Goal: Communication & Community: Answer question/provide support

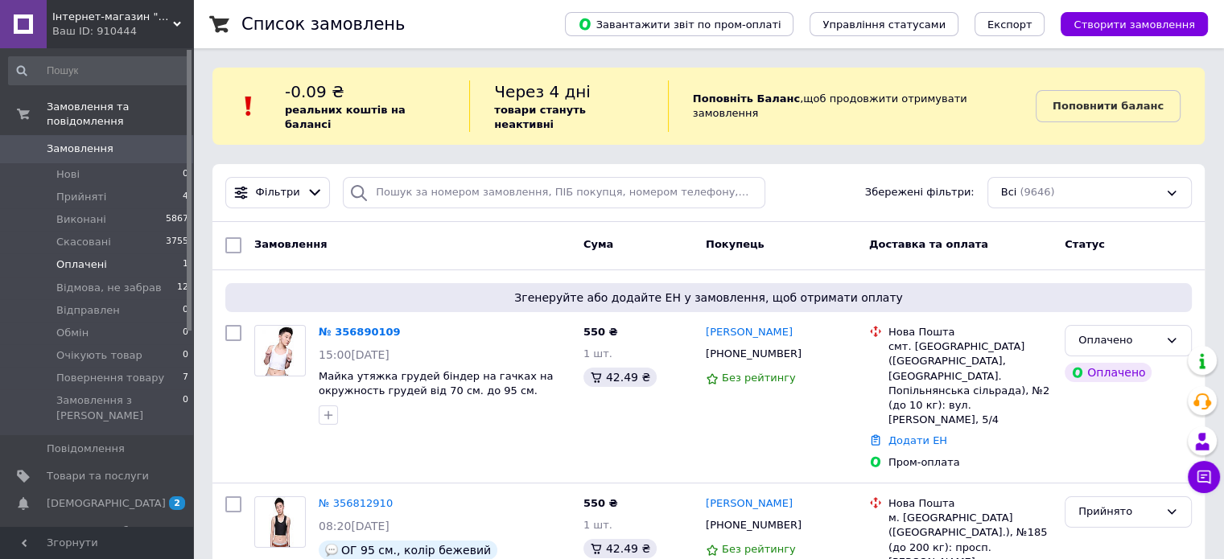
click at [71, 257] on span "Оплачені" at bounding box center [81, 264] width 51 height 14
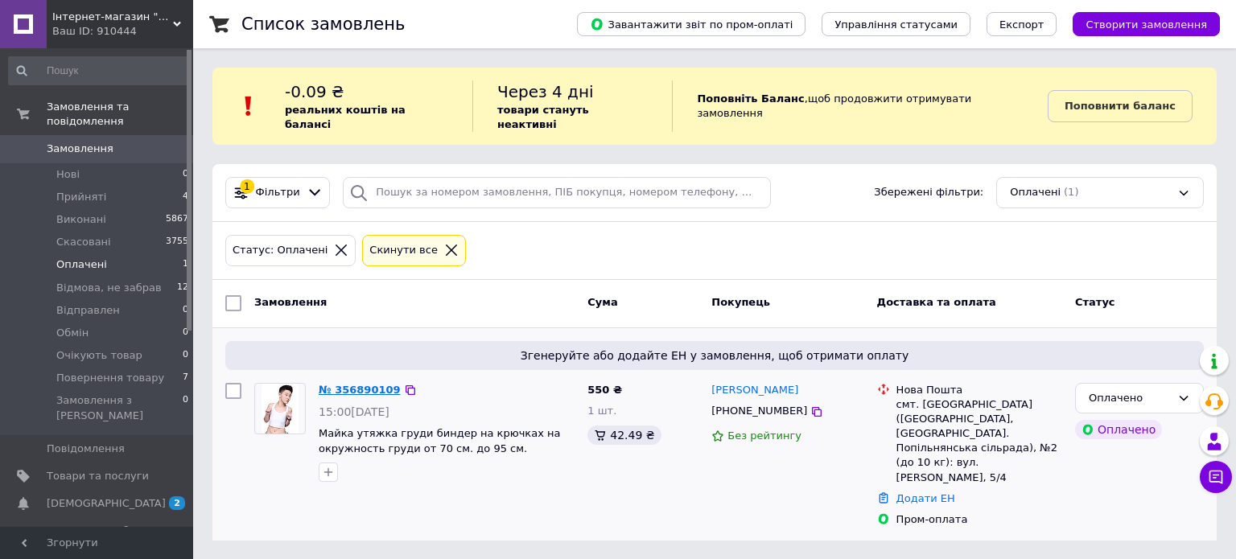
click at [344, 384] on link "№ 356890109" at bounding box center [360, 390] width 82 height 12
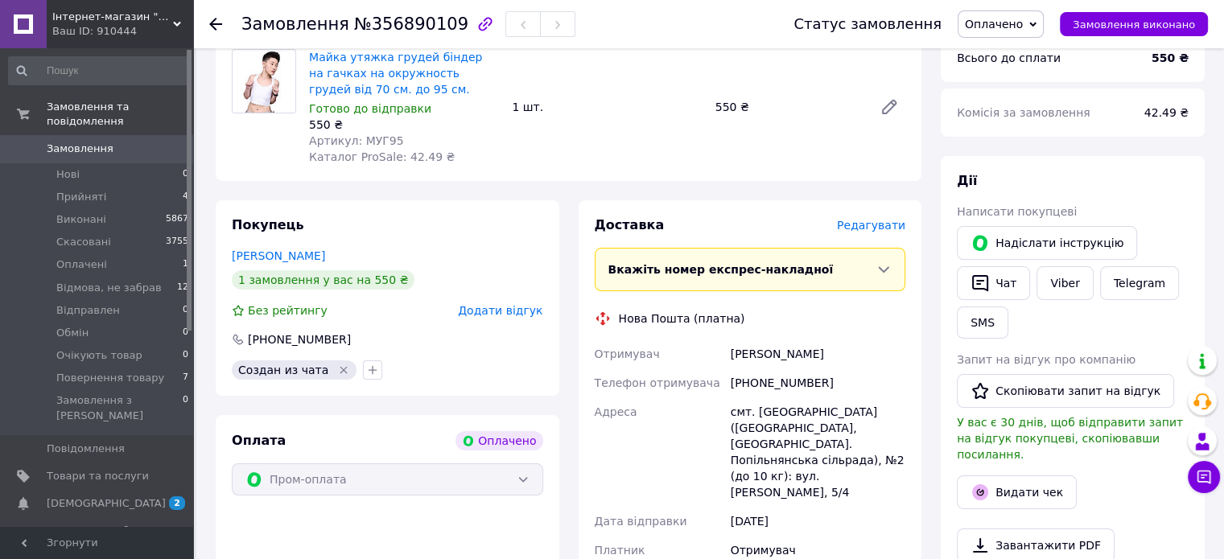
scroll to position [183, 0]
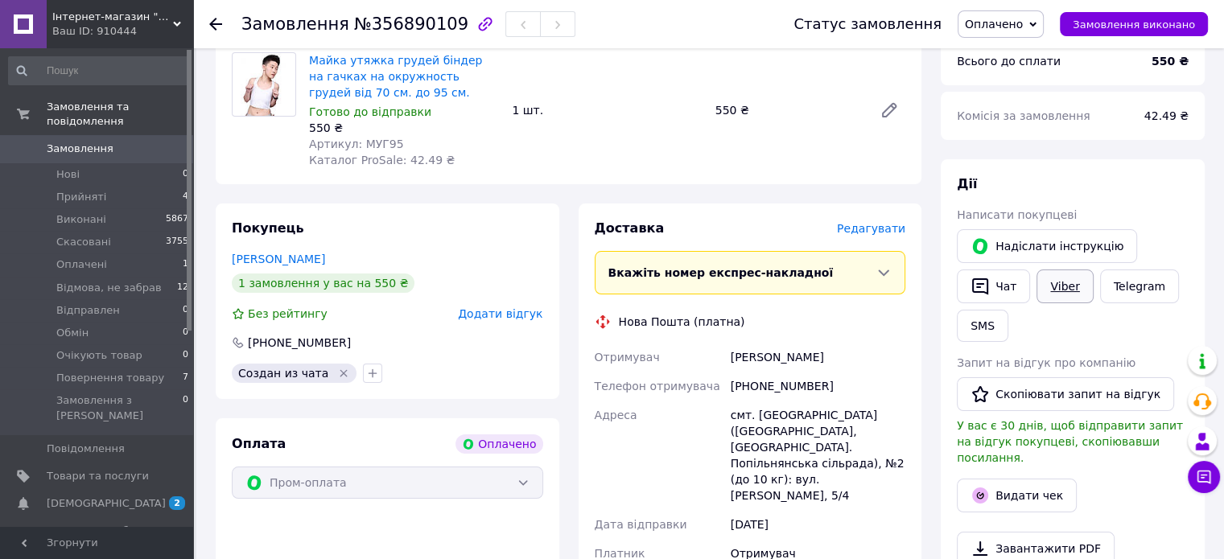
click at [1059, 286] on link "Viber" at bounding box center [1064, 287] width 56 height 34
click at [1171, 224] on div "[PERSON_NAME] покупцеві   [PERSON_NAME] інструкцію   Чат Viber Telegram SMS Зап…" at bounding box center [1073, 413] width 232 height 477
click at [999, 285] on button "Чат" at bounding box center [993, 287] width 73 height 34
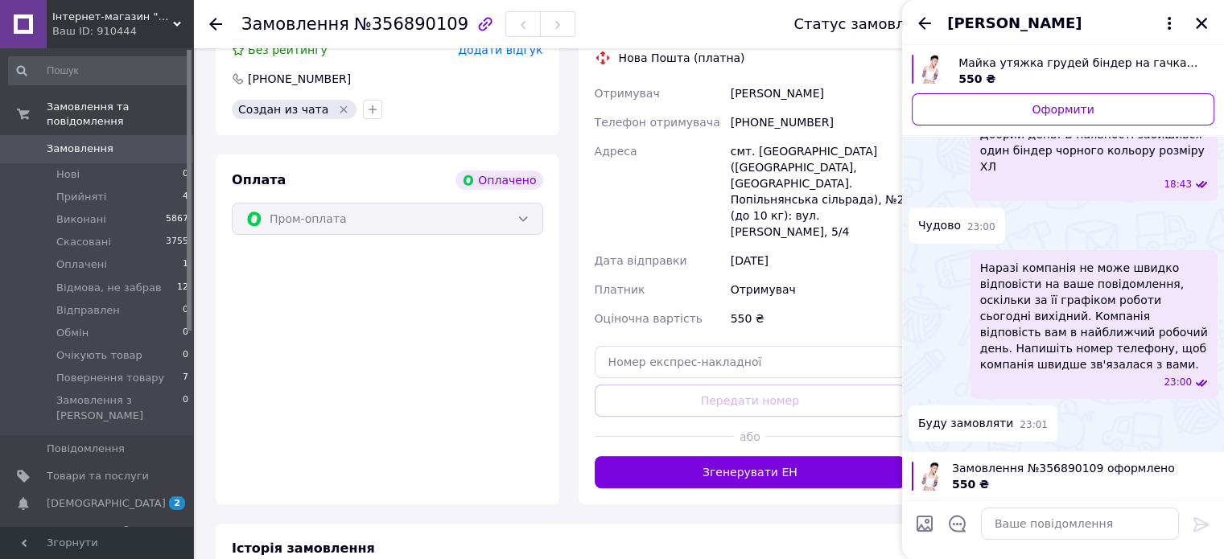
scroll to position [442, 0]
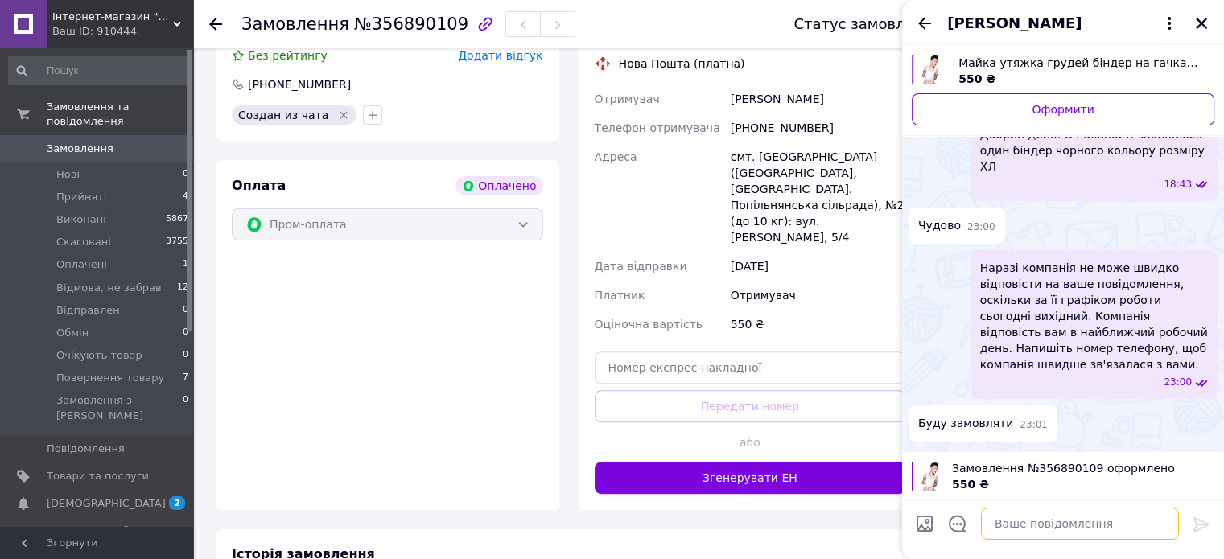
click at [1070, 526] on textarea at bounding box center [1080, 524] width 198 height 32
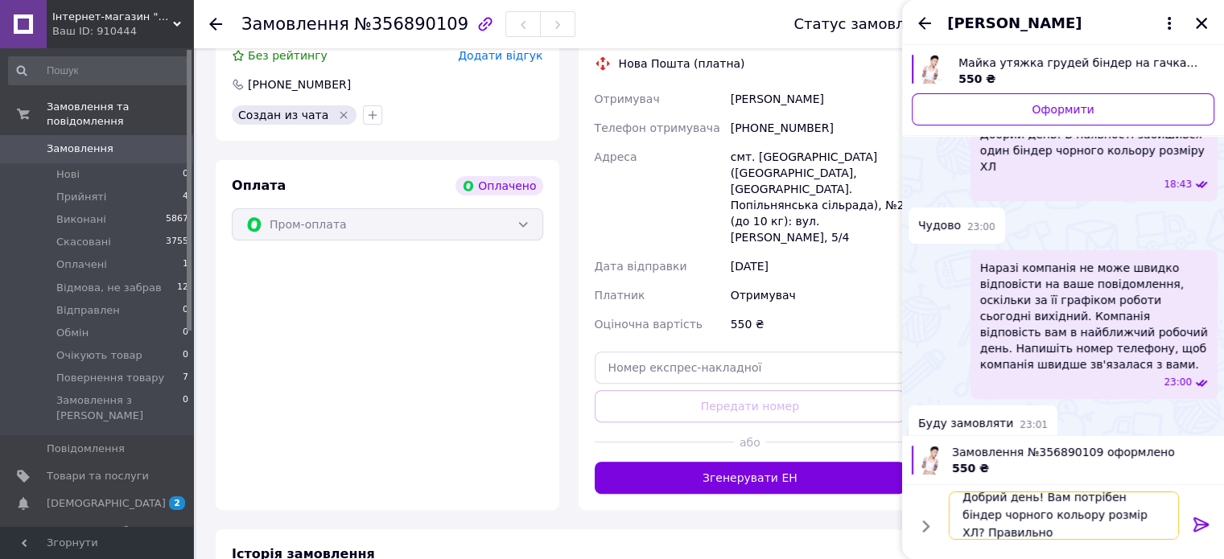
scroll to position [1, 0]
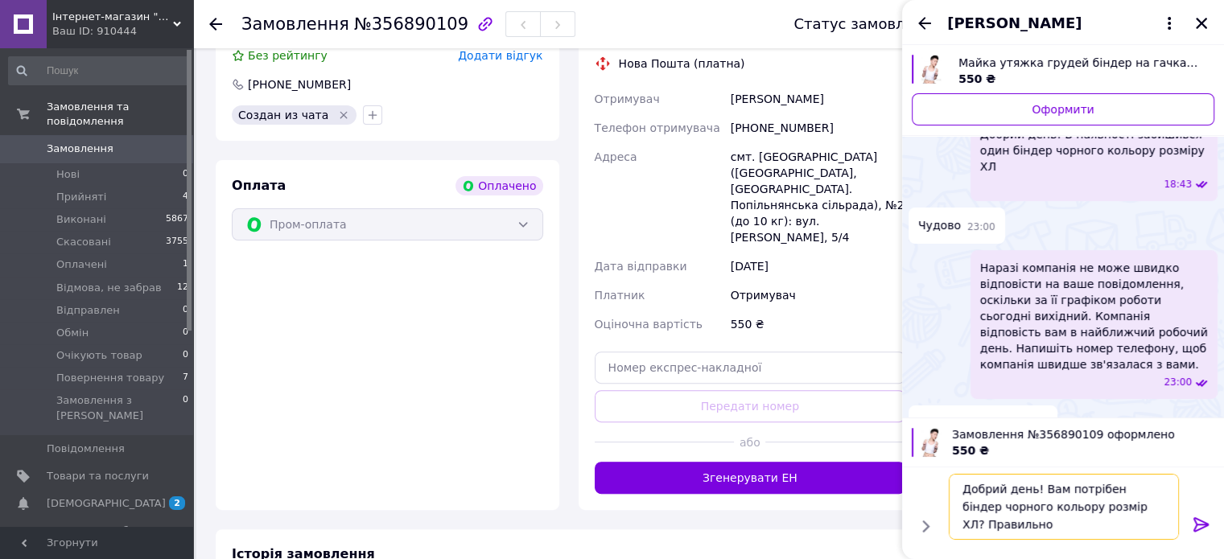
type textarea "Добрий день! Вам потрібен біндер чорного кольору розмір ХЛ? Правильно?"
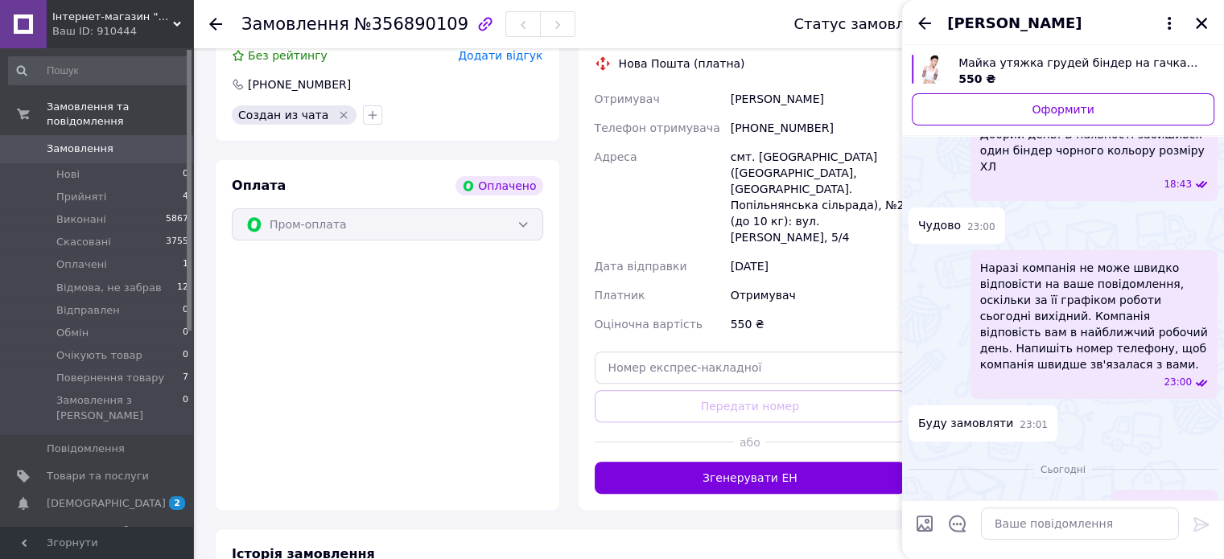
click at [1038, 490] on div "Добре 07:51" at bounding box center [1062, 508] width 309 height 36
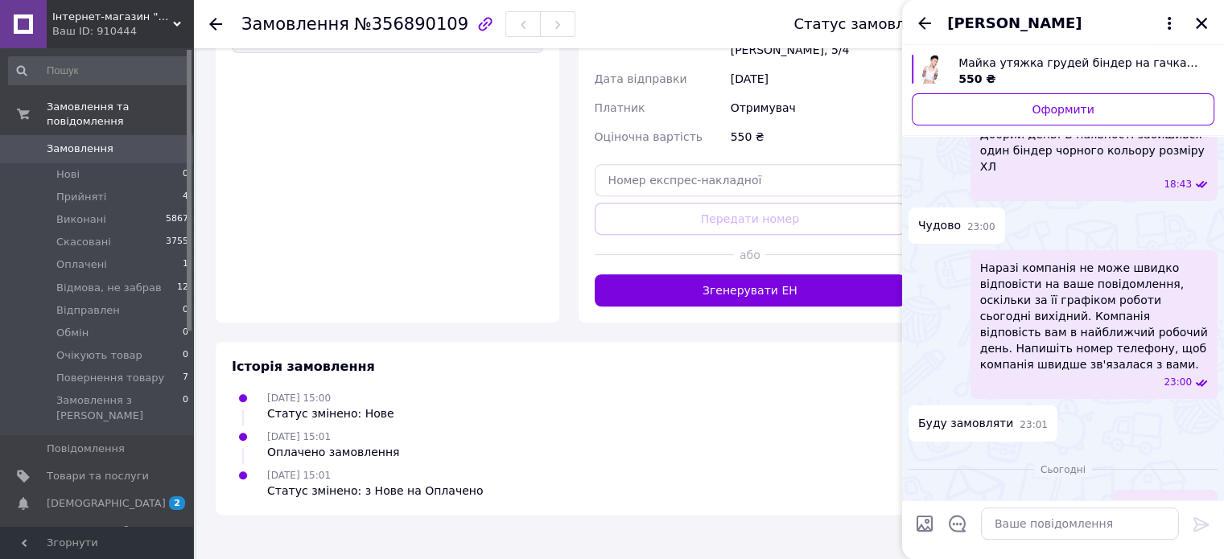
scroll to position [667, 0]
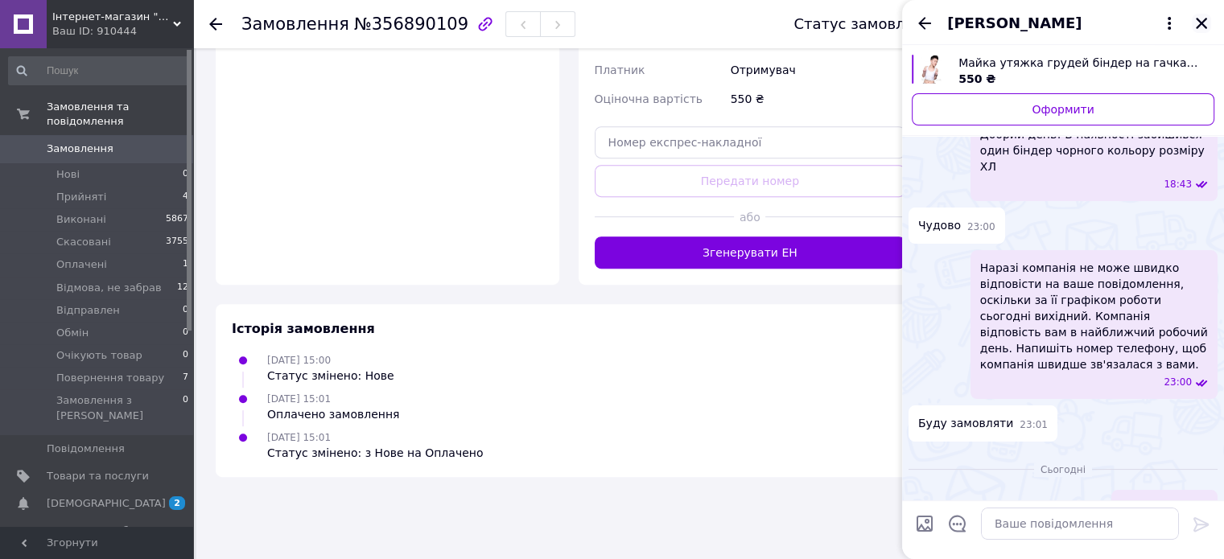
click at [1200, 23] on icon "Закрити" at bounding box center [1201, 23] width 11 height 11
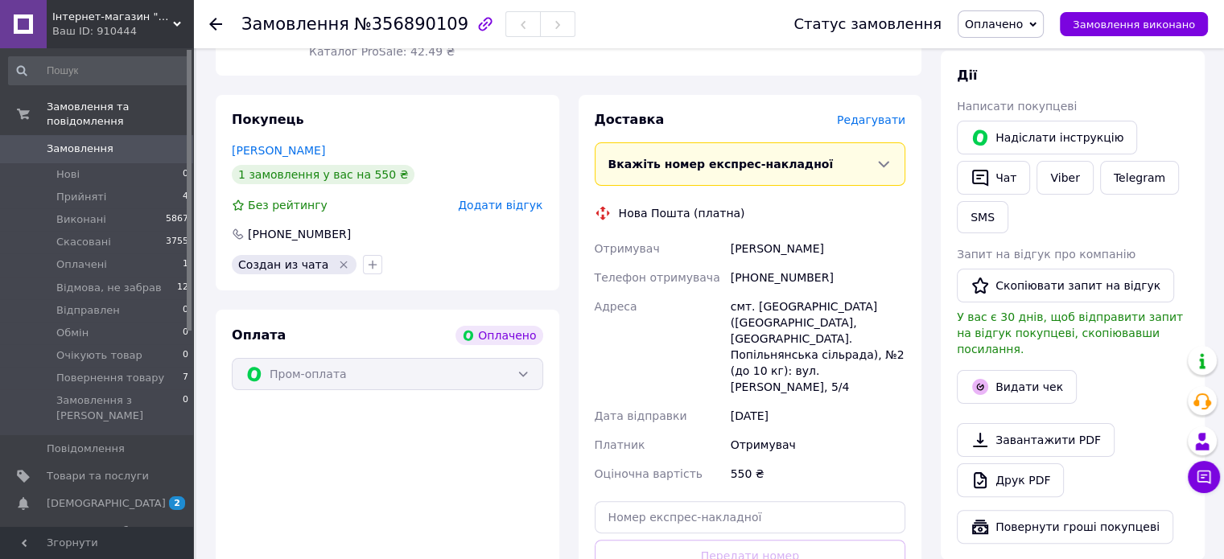
scroll to position [290, 0]
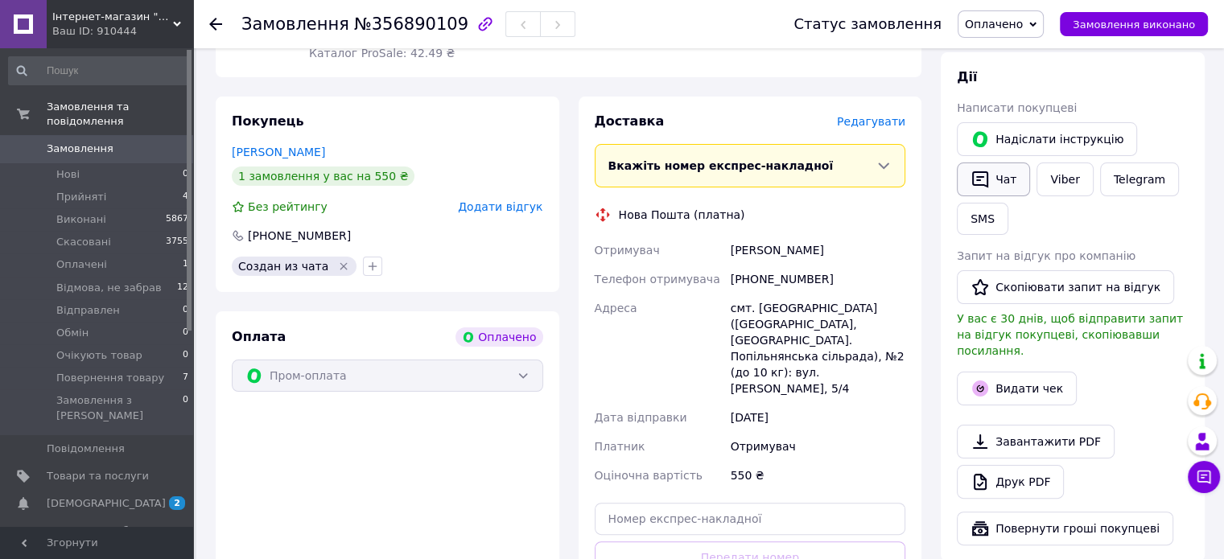
click at [1006, 184] on button "Чат" at bounding box center [993, 180] width 73 height 34
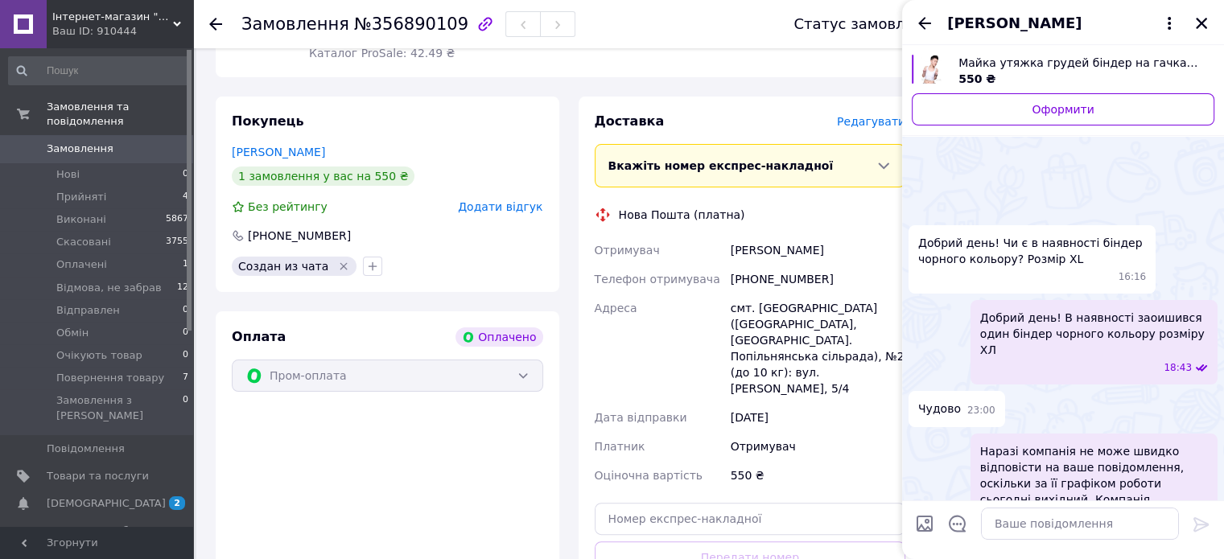
scroll to position [502, 0]
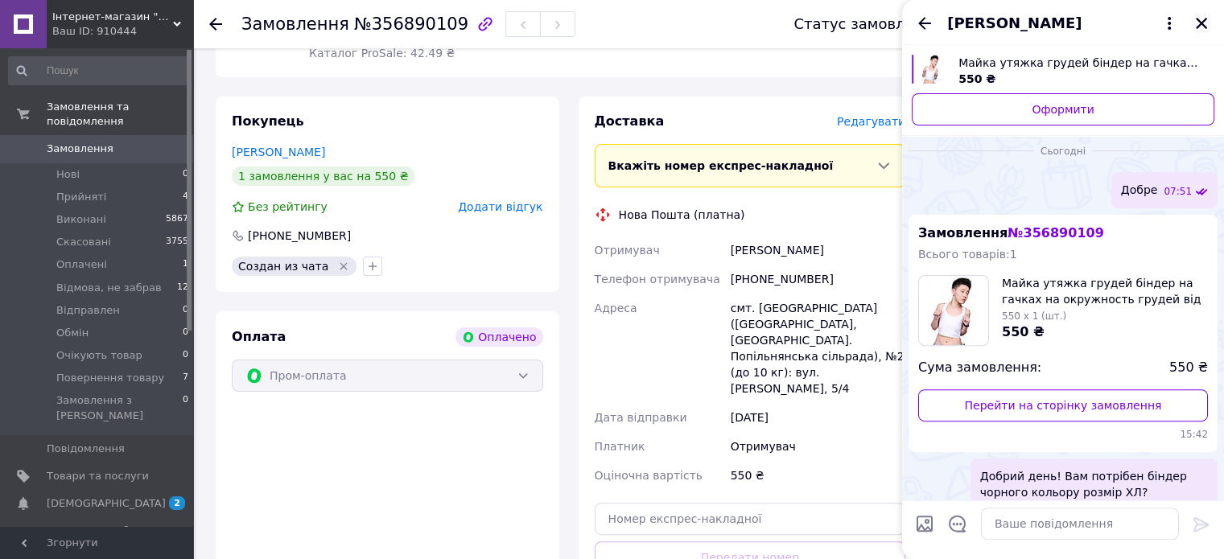
click at [1200, 26] on icon "Закрити" at bounding box center [1201, 23] width 14 height 14
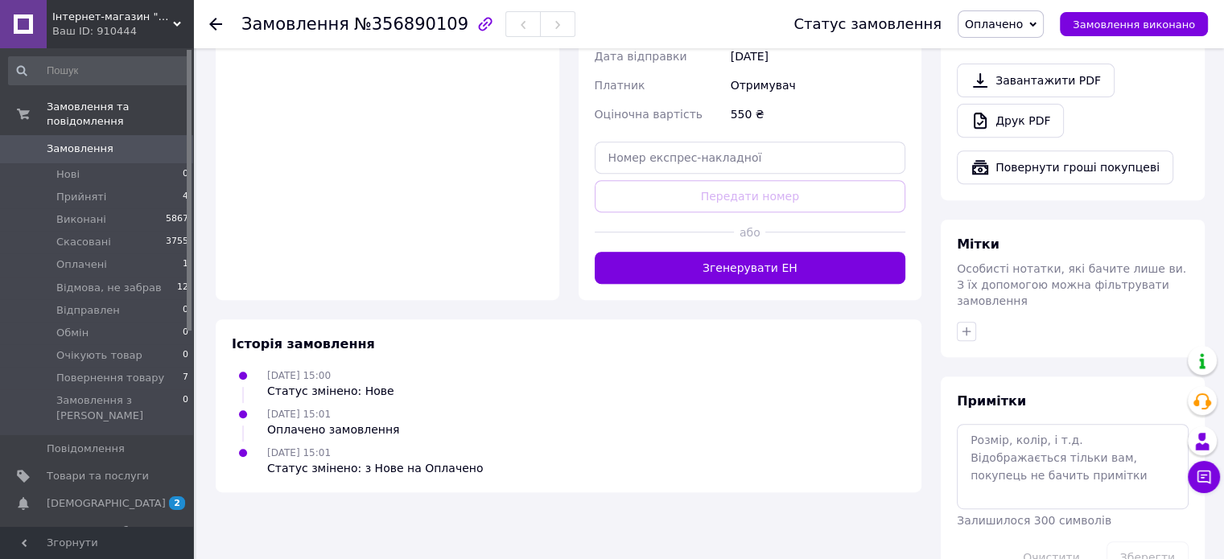
scroll to position [668, 0]
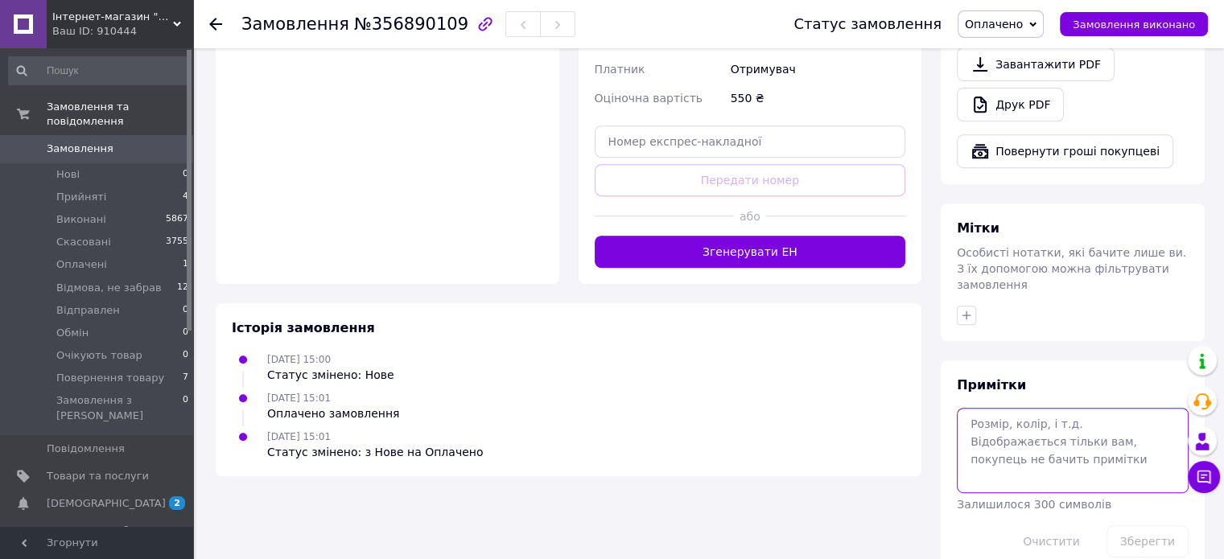
click at [1075, 422] on textarea at bounding box center [1073, 450] width 232 height 85
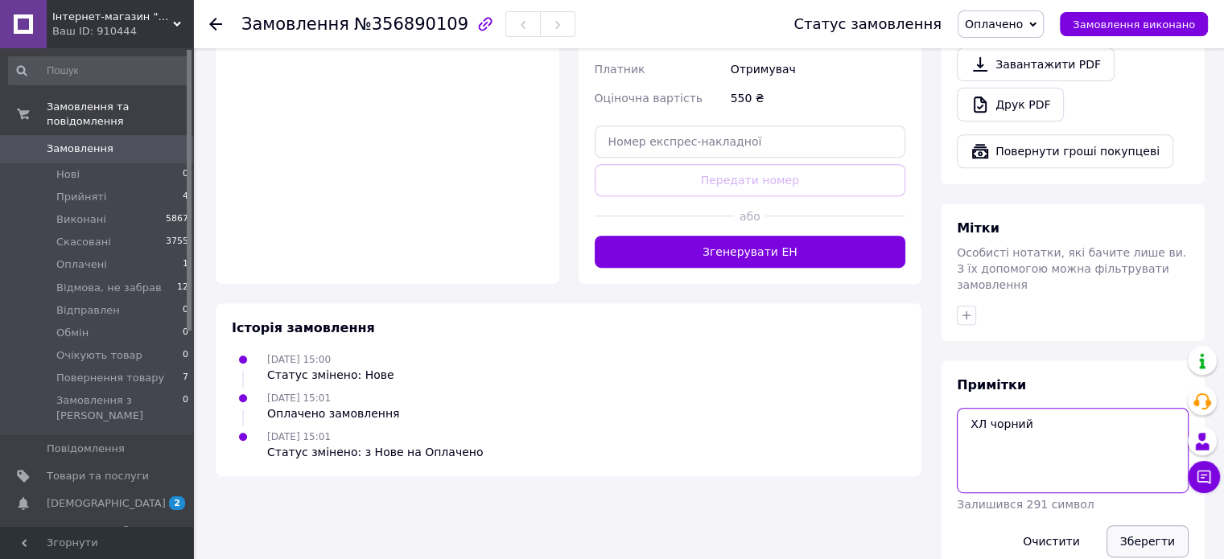
type textarea "ХЛ чорний"
click at [1143, 525] on button "Зберегти" at bounding box center [1147, 541] width 82 height 32
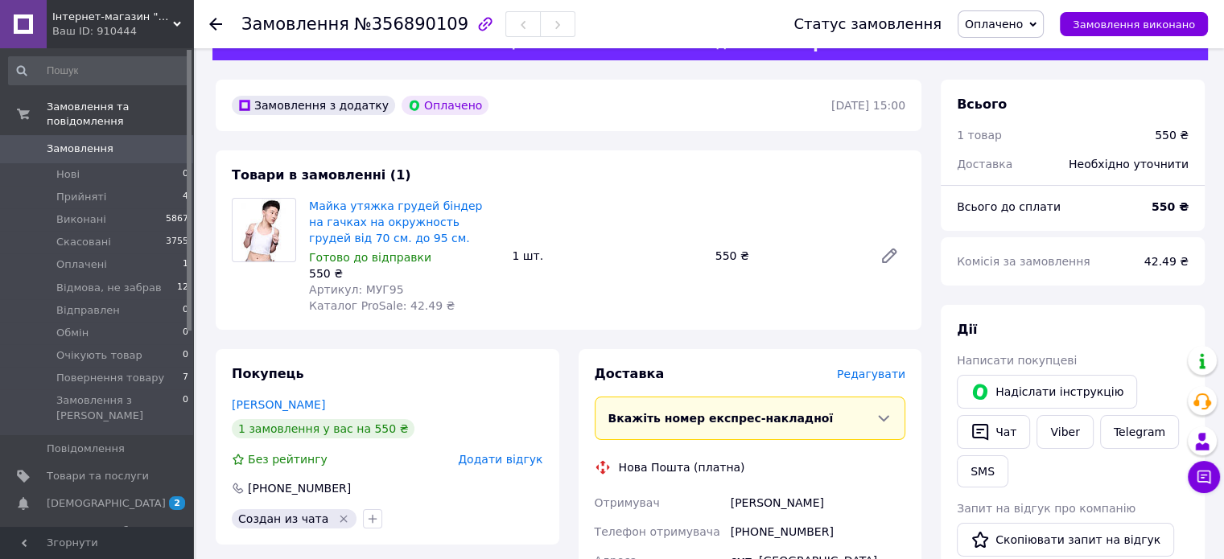
scroll to position [550, 0]
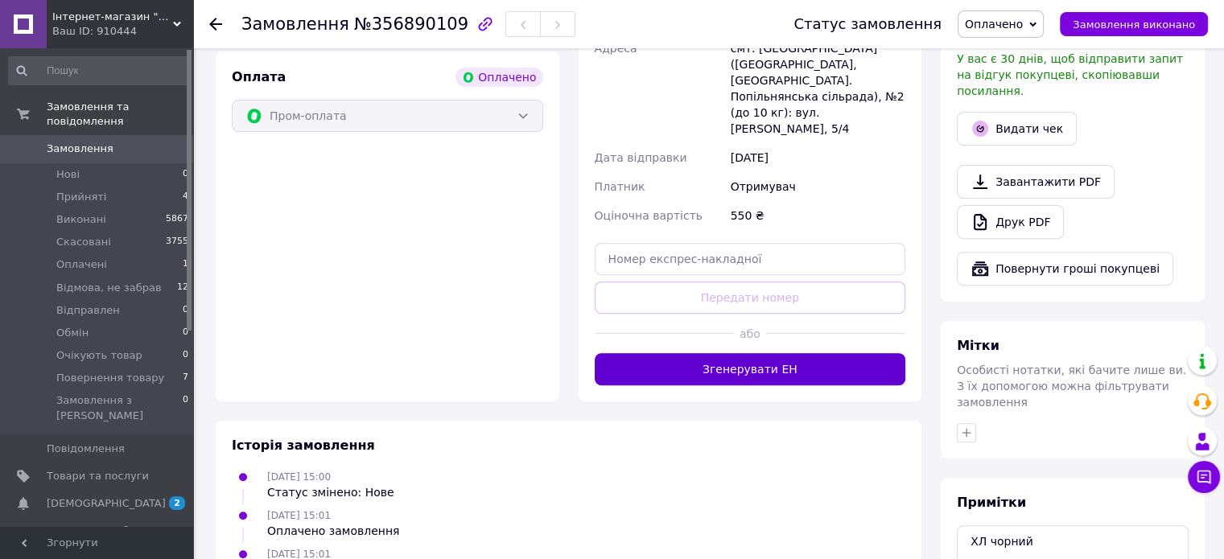
click at [793, 353] on button "Згенерувати ЕН" at bounding box center [750, 369] width 311 height 32
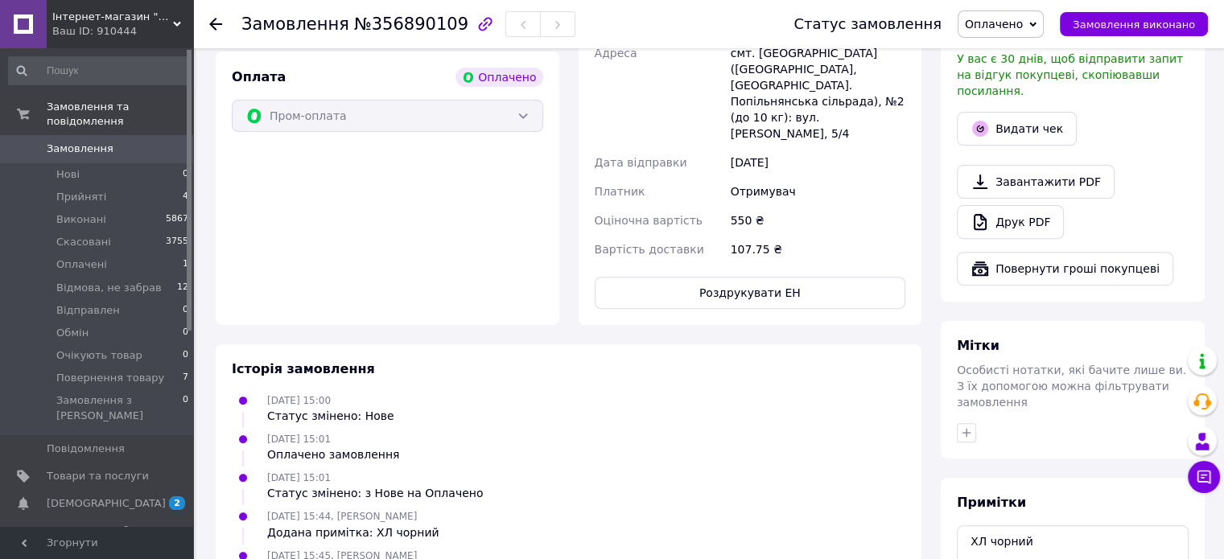
drag, startPoint x: 361, startPoint y: 541, endPoint x: 546, endPoint y: 543, distance: 184.3
click at [546, 547] on div "[DATE] 15:45, [PERSON_NAME] Створено/додано ЕН 20451225186108, Нова Пошта" at bounding box center [568, 563] width 686 height 32
copy div "ЕН 20451225186108, Нова Пошта"
click at [1200, 482] on icon at bounding box center [1204, 478] width 14 height 14
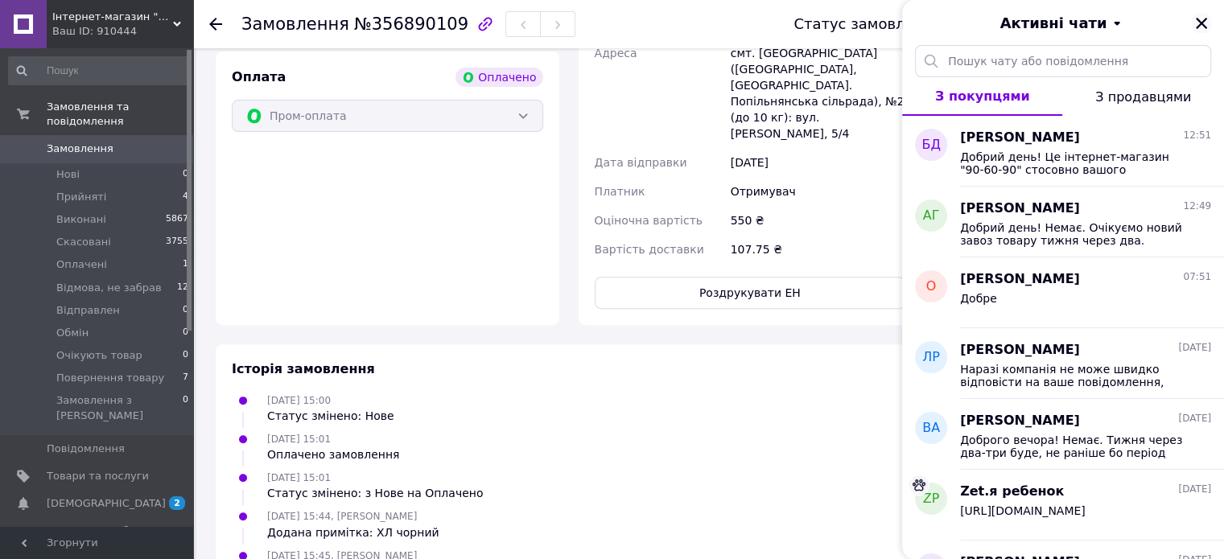
click at [1200, 23] on icon "Закрити" at bounding box center [1201, 23] width 11 height 11
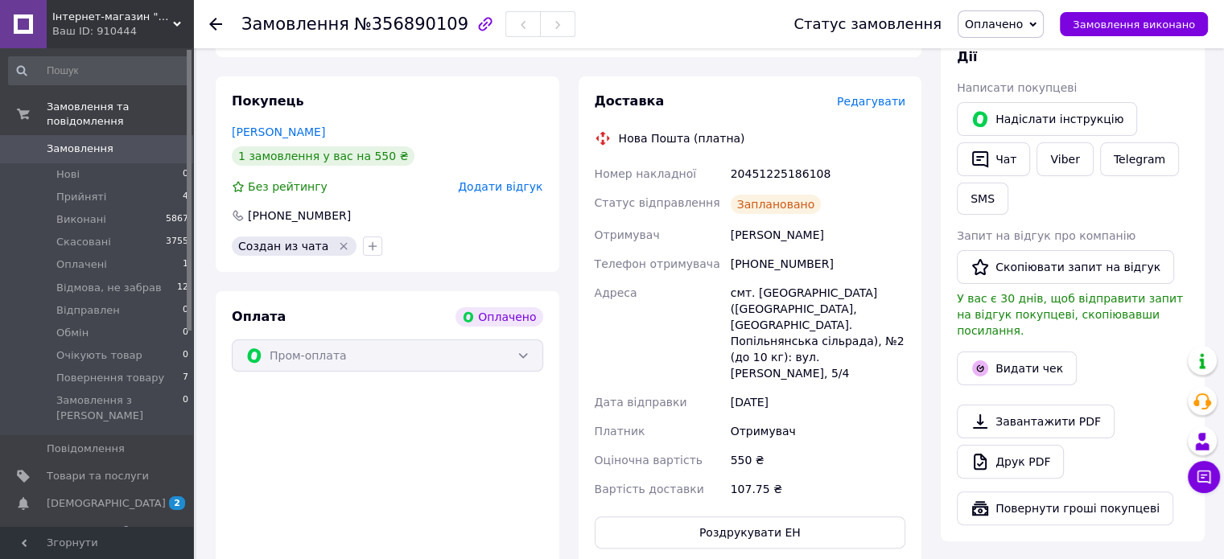
scroll to position [246, 0]
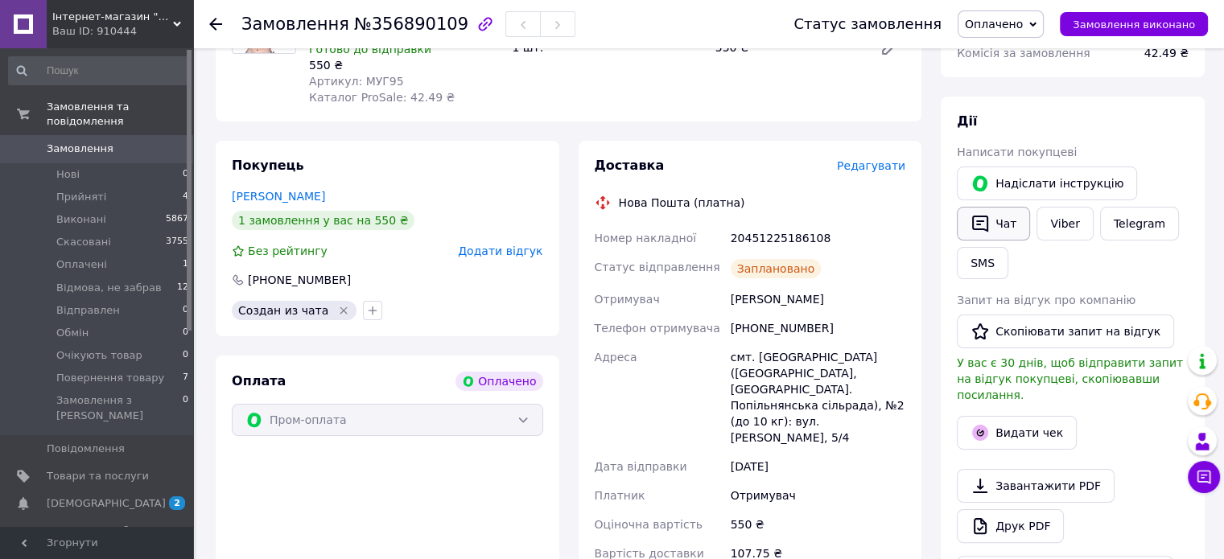
click at [992, 224] on button "Чат" at bounding box center [993, 224] width 73 height 34
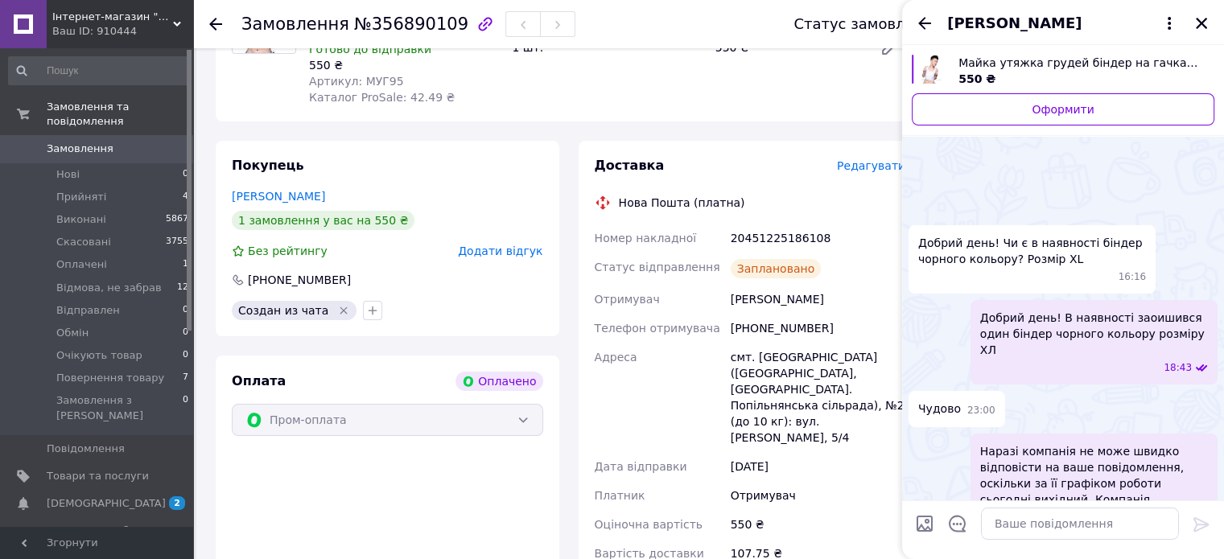
scroll to position [502, 0]
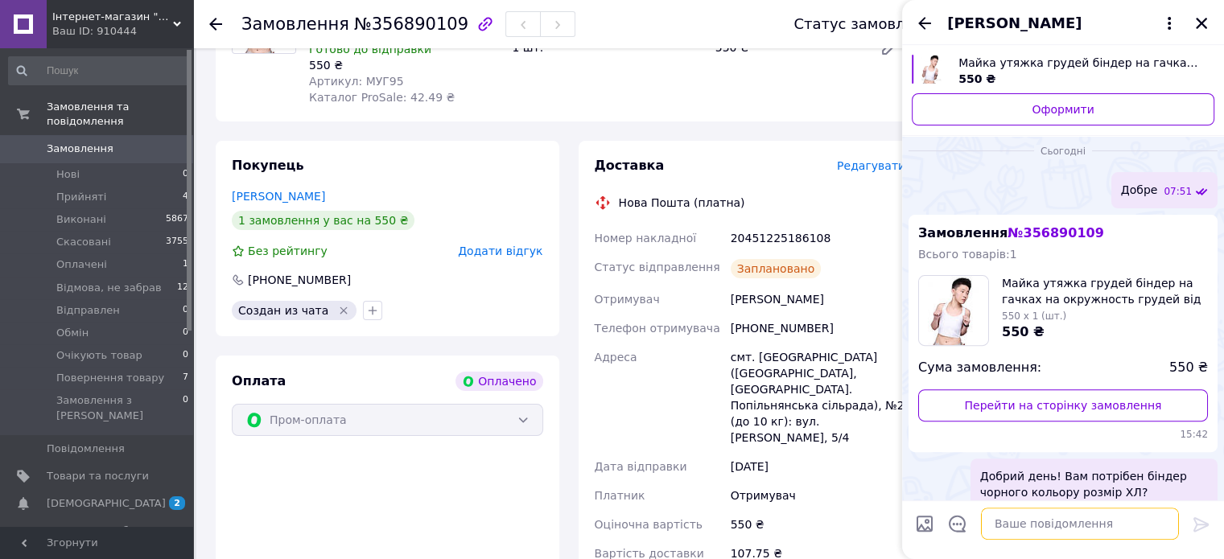
click at [1129, 527] on textarea at bounding box center [1080, 524] width 198 height 32
paste textarea "ЕН 20451225186108, Нова Пошта"
type textarea "ЕН 20451225186108, Нова Пошта"
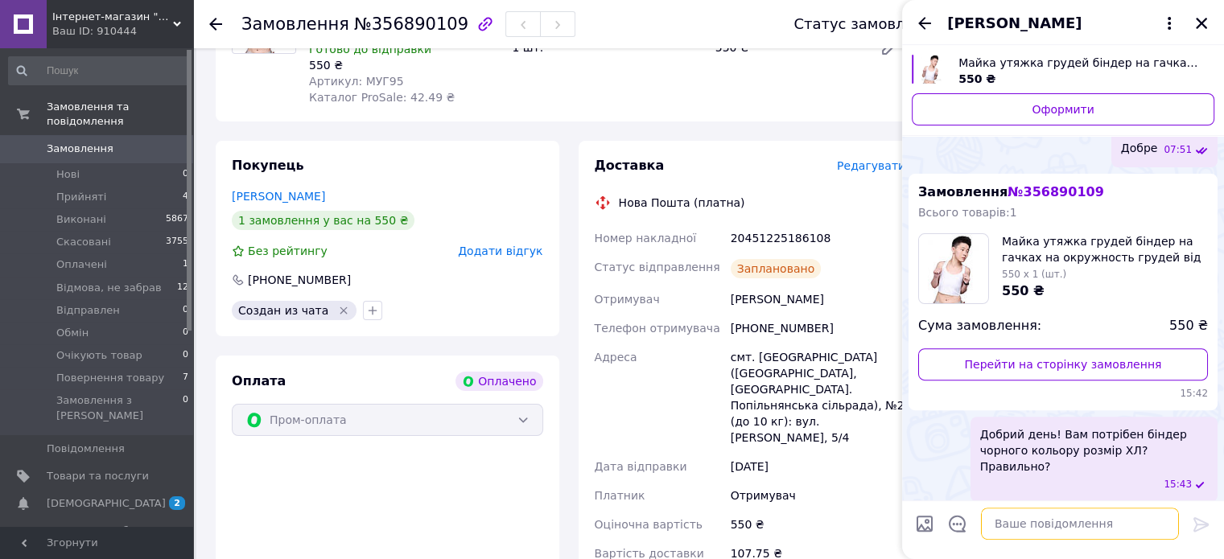
scroll to position [504, 0]
click at [1198, 25] on icon "Закрити" at bounding box center [1201, 23] width 11 height 11
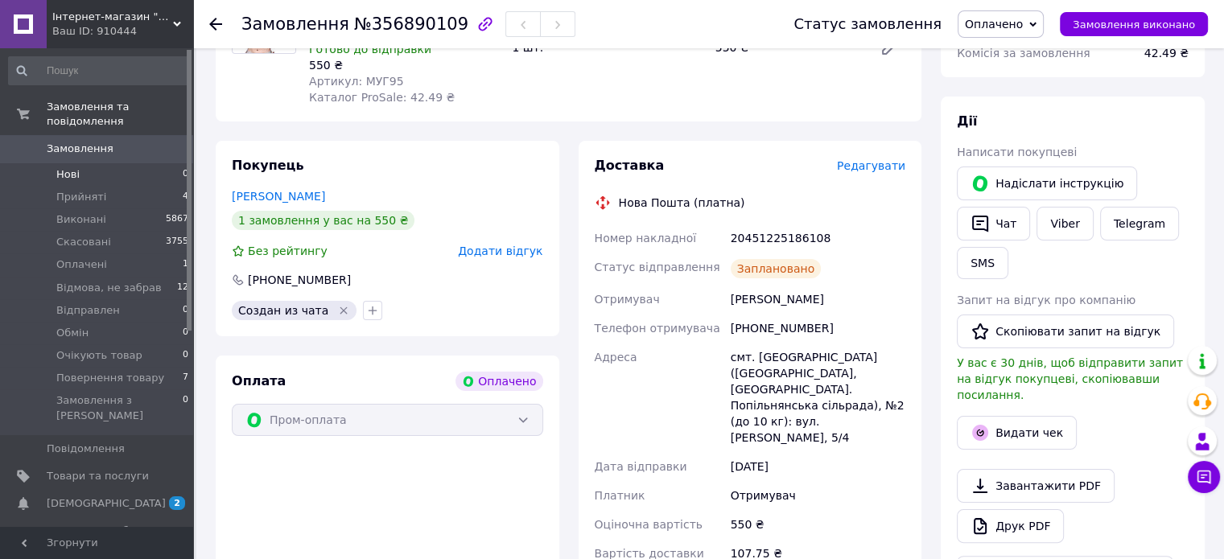
click at [71, 167] on span "Нові" at bounding box center [67, 174] width 23 height 14
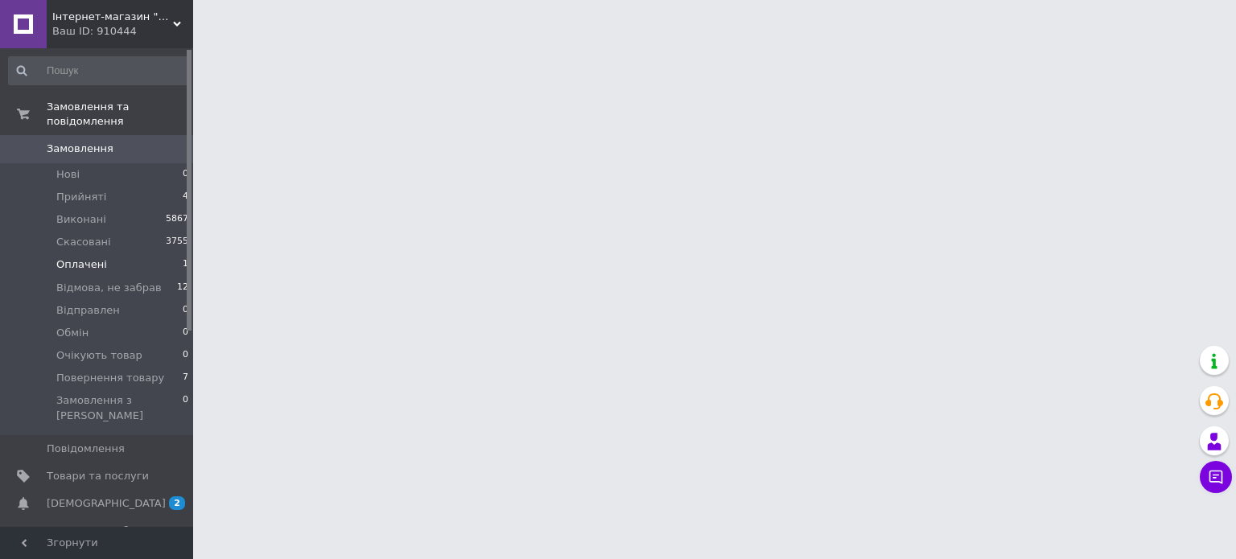
click at [77, 257] on span "Оплачені" at bounding box center [81, 264] width 51 height 14
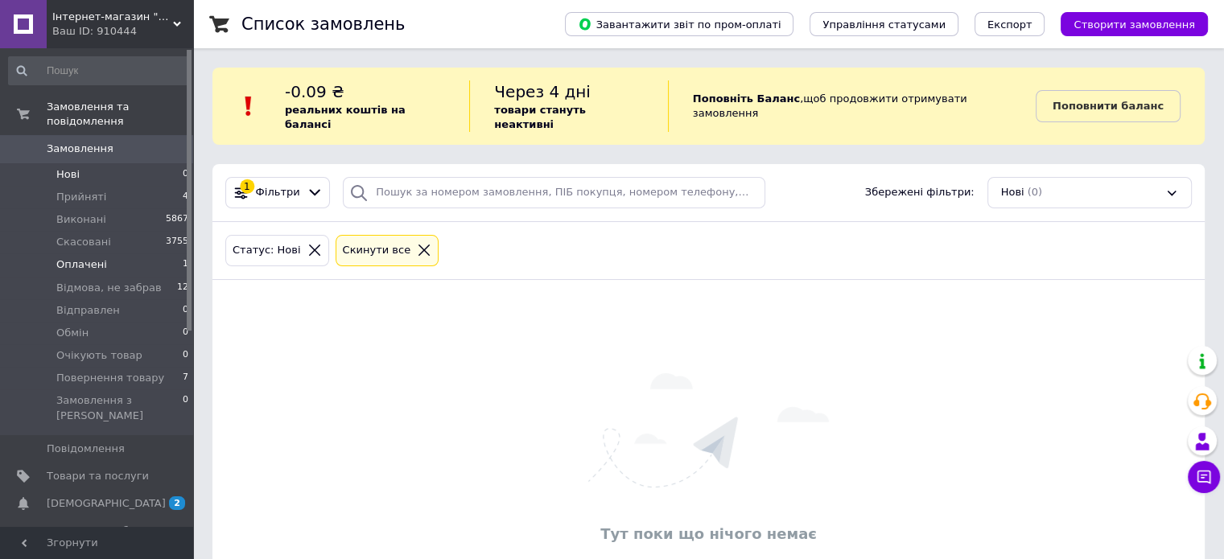
click at [84, 257] on span "Оплачені" at bounding box center [81, 264] width 51 height 14
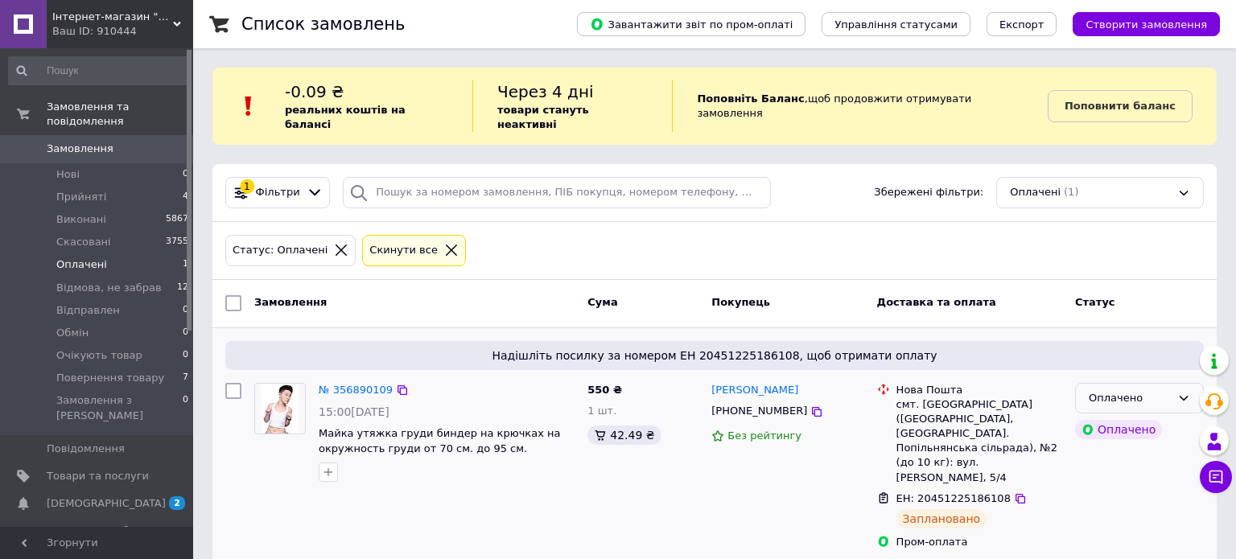
click at [1118, 390] on div "Оплачено" at bounding box center [1130, 398] width 82 height 17
click at [1102, 417] on li "Прийнято" at bounding box center [1139, 432] width 127 height 30
